Goal: Use online tool/utility: Utilize a website feature to perform a specific function

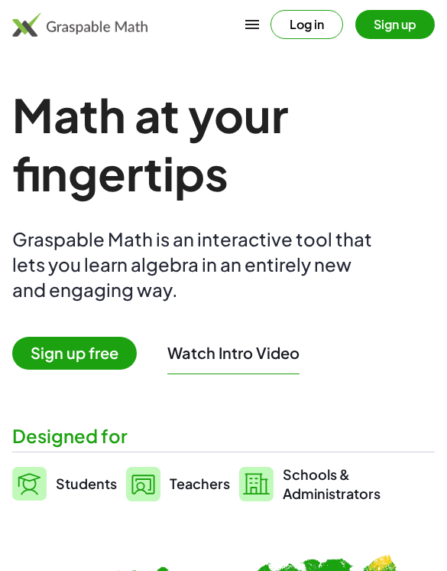
click at [308, 26] on button "Log in" at bounding box center [307, 24] width 73 height 29
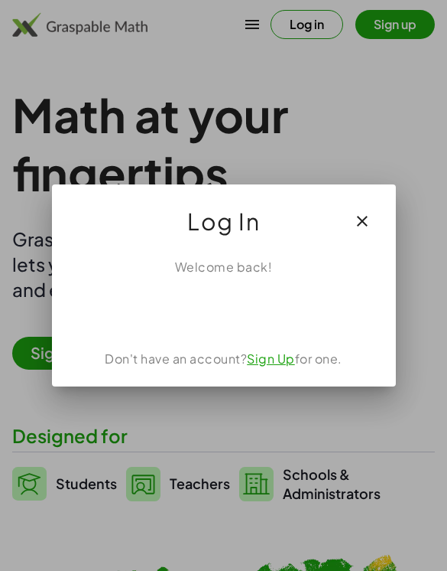
click at [233, 321] on div "Sign in with Google. Opens in new tab" at bounding box center [224, 310] width 141 height 34
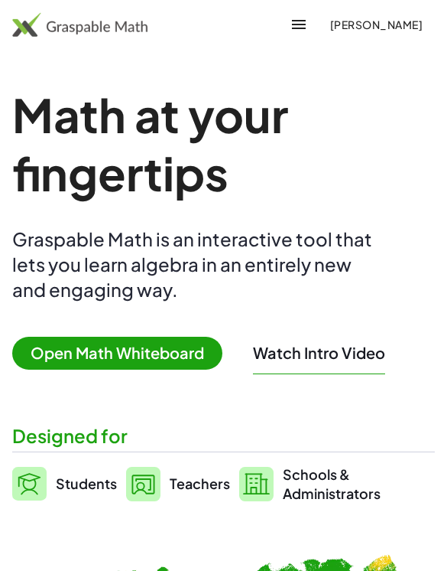
click at [157, 346] on span "Open Math Whiteboard" at bounding box center [117, 353] width 210 height 33
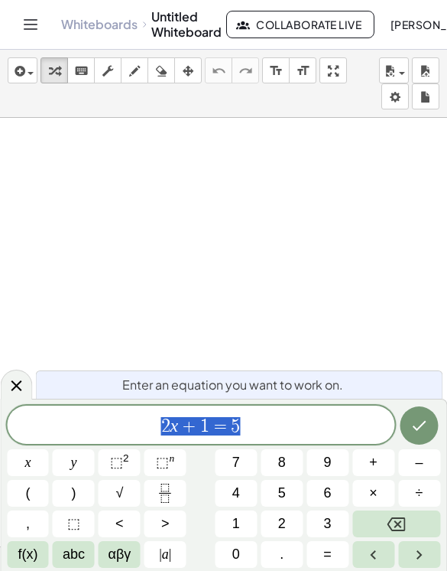
click at [283, 526] on span "2" at bounding box center [282, 523] width 8 height 21
click at [35, 494] on button "(" at bounding box center [28, 493] width 42 height 27
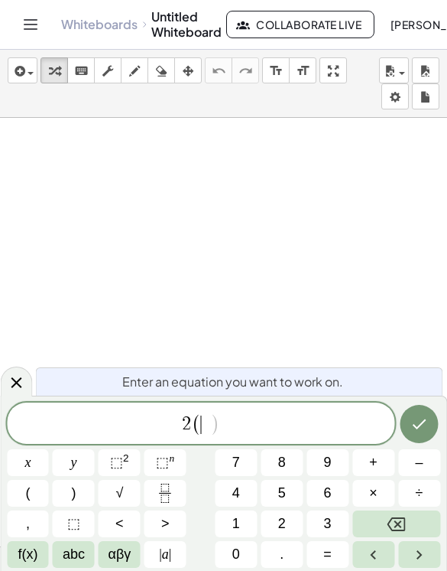
click at [31, 460] on button "x" at bounding box center [28, 462] width 42 height 27
click at [382, 454] on button "+" at bounding box center [374, 462] width 42 height 27
click at [283, 466] on span "8" at bounding box center [282, 462] width 8 height 21
click at [80, 485] on button ")" at bounding box center [74, 493] width 42 height 27
click at [322, 545] on button "=" at bounding box center [328, 554] width 42 height 27
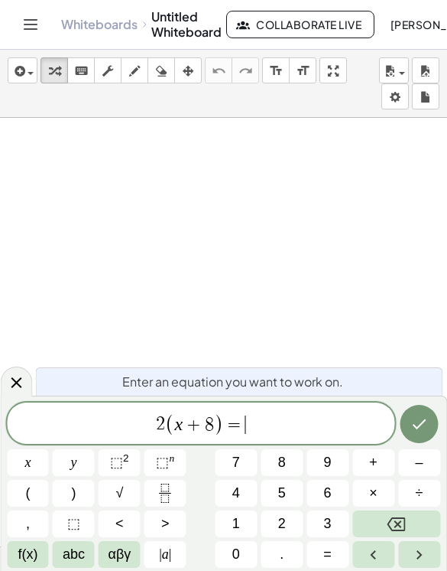
click at [225, 506] on button "4" at bounding box center [236, 493] width 42 height 27
click at [278, 522] on span "2" at bounding box center [282, 523] width 8 height 21
click at [420, 425] on icon "Done" at bounding box center [420, 424] width 14 height 10
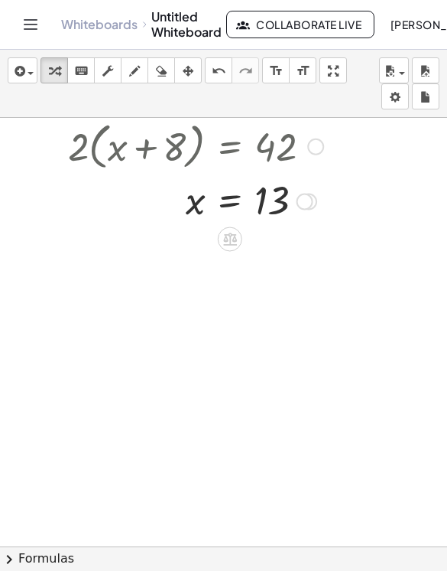
scroll to position [48, 0]
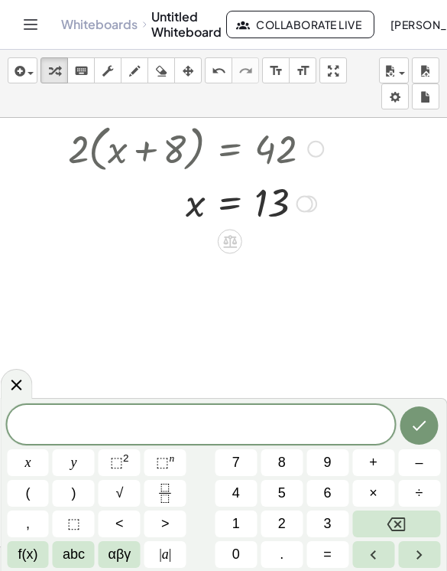
click at [319, 528] on button "3" at bounding box center [328, 523] width 42 height 27
click at [30, 461] on span "x" at bounding box center [27, 462] width 6 height 21
click at [376, 463] on span "+" at bounding box center [373, 462] width 8 height 21
click at [233, 516] on span "1" at bounding box center [237, 523] width 8 height 21
click at [175, 485] on button "Fraction" at bounding box center [166, 493] width 42 height 27
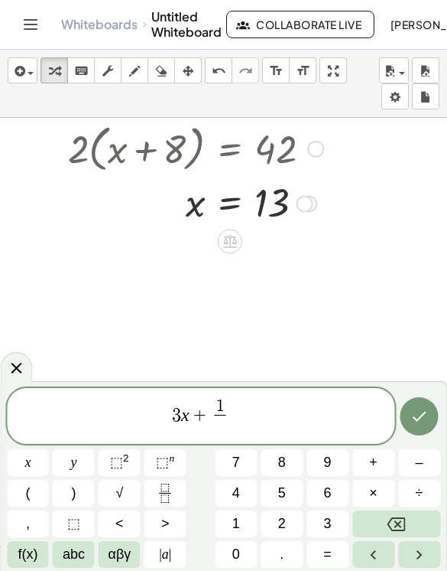
click at [242, 489] on button "4" at bounding box center [236, 493] width 42 height 27
click at [423, 544] on button "Right arrow" at bounding box center [420, 554] width 42 height 27
click at [327, 547] on span "=" at bounding box center [328, 554] width 8 height 21
click at [333, 491] on button "6" at bounding box center [328, 493] width 42 height 27
click at [435, 408] on button "Done" at bounding box center [420, 416] width 38 height 38
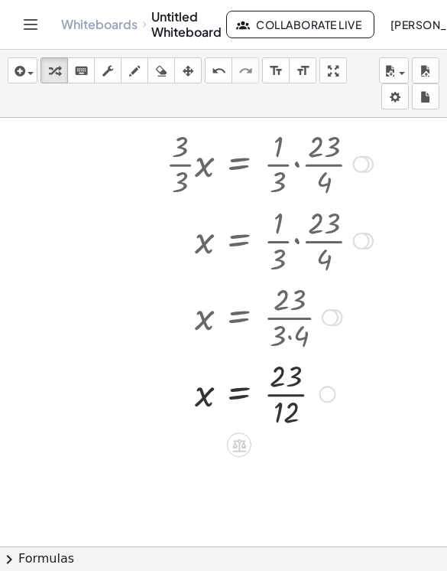
scroll to position [692, 0]
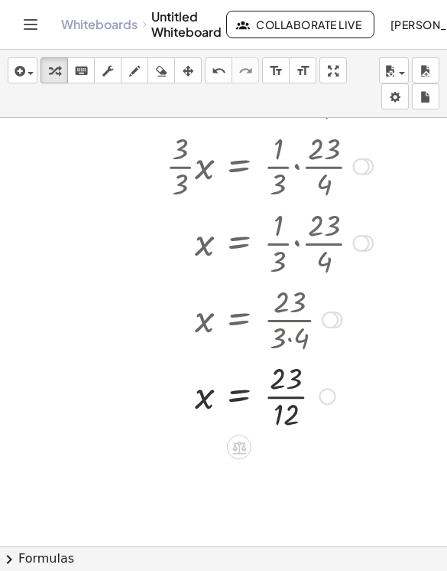
click at [304, 337] on div at bounding box center [225, 318] width 376 height 76
